Goal: Task Accomplishment & Management: Use online tool/utility

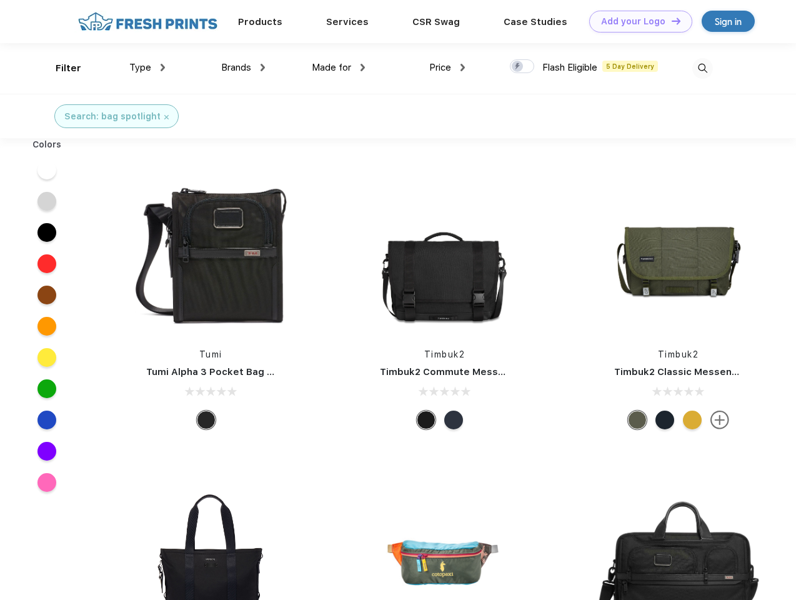
click at [636, 21] on link "Add your Logo Design Tool" at bounding box center [640, 22] width 103 height 22
click at [0, 0] on div "Design Tool" at bounding box center [0, 0] width 0 height 0
click at [670, 21] on link "Add your Logo Design Tool" at bounding box center [640, 22] width 103 height 22
click at [60, 68] on div "Filter" at bounding box center [69, 68] width 26 height 14
click at [147, 67] on span "Type" at bounding box center [140, 67] width 22 height 11
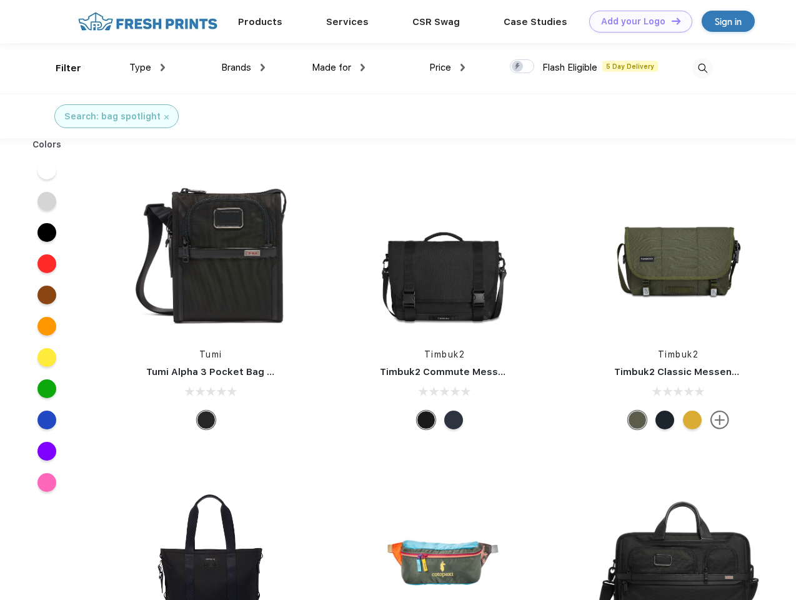
click at [243, 67] on span "Brands" at bounding box center [236, 67] width 30 height 11
click at [339, 67] on span "Made for" at bounding box center [331, 67] width 39 height 11
click at [447, 67] on span "Price" at bounding box center [440, 67] width 22 height 11
click at [522, 67] on div at bounding box center [522, 66] width 24 height 14
click at [518, 67] on input "checkbox" at bounding box center [514, 63] width 8 height 8
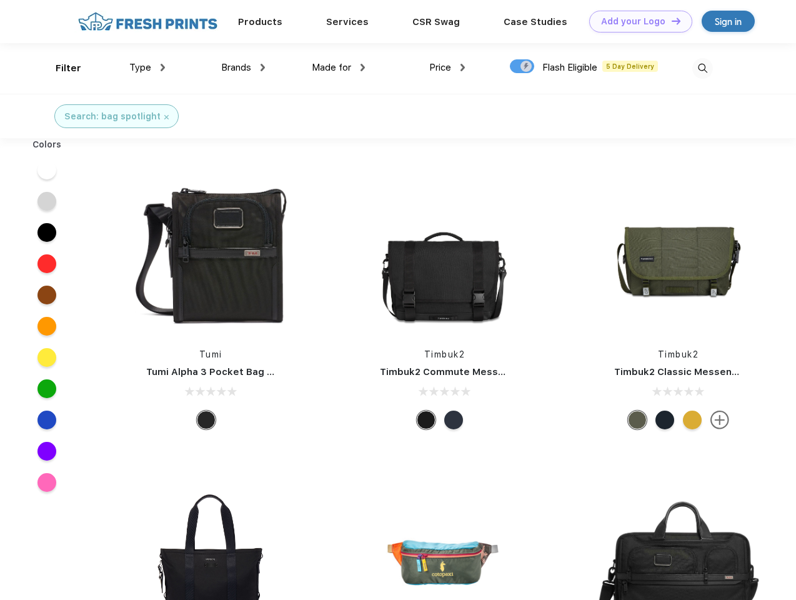
click at [702, 68] on img at bounding box center [702, 68] width 21 height 21
